Goal: Task Accomplishment & Management: Use online tool/utility

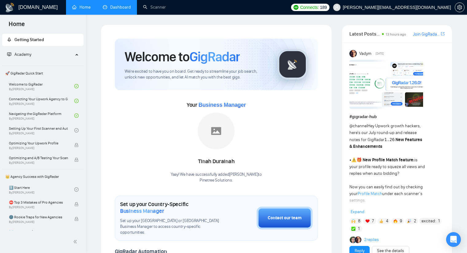
click at [116, 5] on link "Dashboard" at bounding box center [117, 7] width 28 height 5
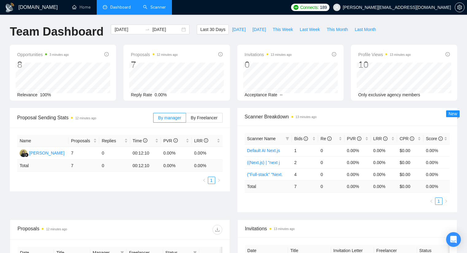
click at [162, 10] on link "Scanner" at bounding box center [154, 7] width 23 height 5
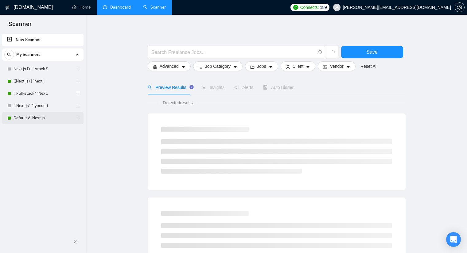
click at [51, 118] on link "Default AI Next.js" at bounding box center [43, 118] width 58 height 12
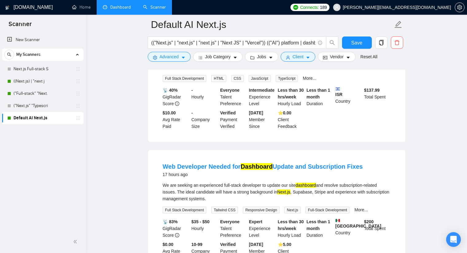
scroll to position [522, 0]
